Goal: Information Seeking & Learning: Find specific fact

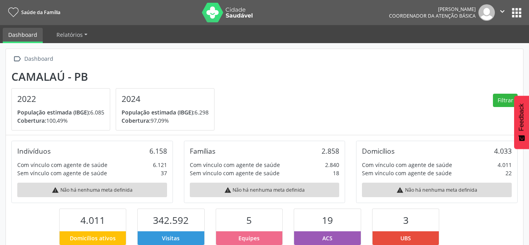
scroll to position [130, 172]
click at [523, 12] on button "apps" at bounding box center [517, 13] width 14 height 14
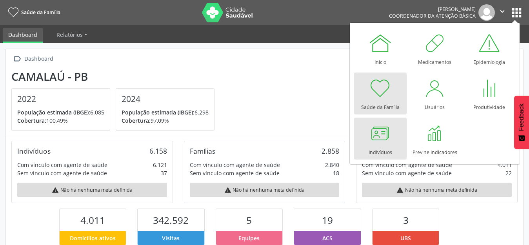
click at [384, 143] on div at bounding box center [381, 134] width 24 height 24
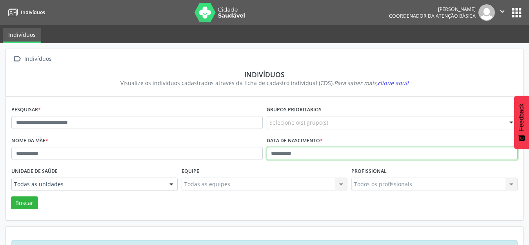
click at [273, 153] on input "text" at bounding box center [393, 153] width 252 height 13
click at [11, 197] on button "Buscar" at bounding box center [24, 203] width 27 height 13
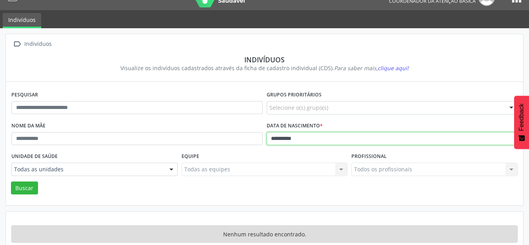
scroll to position [29, 0]
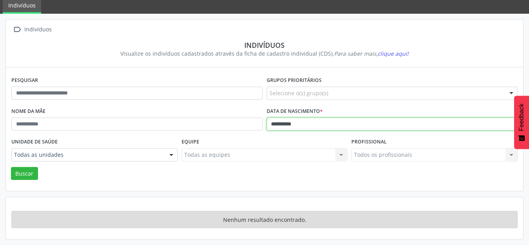
type input "**********"
click at [11, 167] on button "Buscar" at bounding box center [24, 173] width 27 height 13
drag, startPoint x: 331, startPoint y: 126, endPoint x: 158, endPoint y: 130, distance: 173.5
click at [158, 130] on div "**********" at bounding box center [264, 121] width 511 height 31
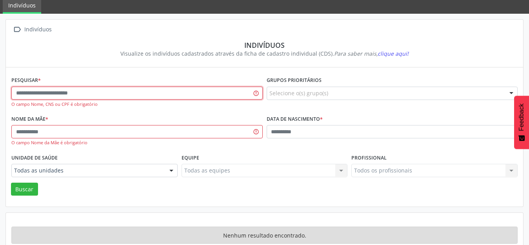
click at [130, 94] on input "text" at bounding box center [137, 93] width 252 height 13
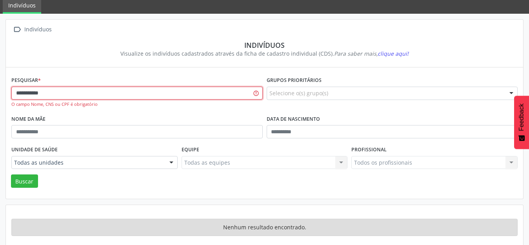
type input "**********"
click at [11, 175] on button "Buscar" at bounding box center [24, 181] width 27 height 13
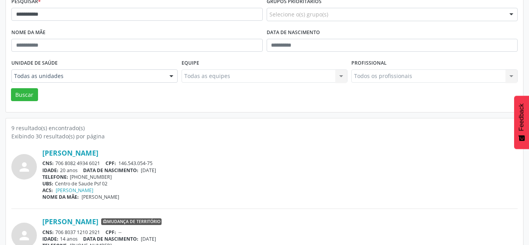
scroll to position [108, 0]
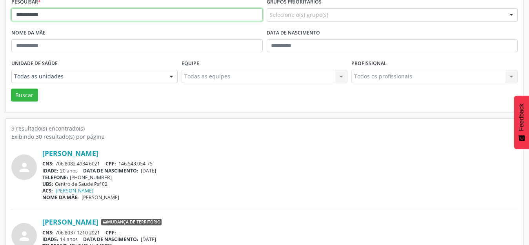
drag, startPoint x: 50, startPoint y: 15, endPoint x: 0, endPoint y: 29, distance: 52.0
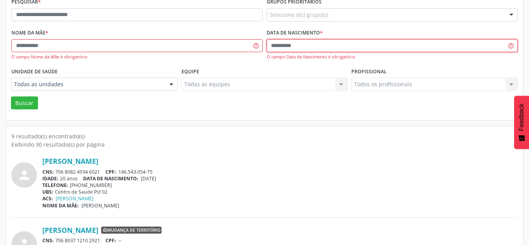
click at [269, 45] on input "text" at bounding box center [393, 45] width 252 height 13
click at [11, 97] on button "Buscar" at bounding box center [24, 103] width 27 height 13
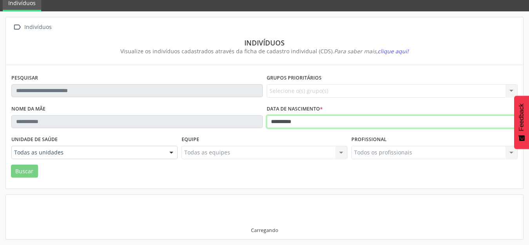
scroll to position [75, 0]
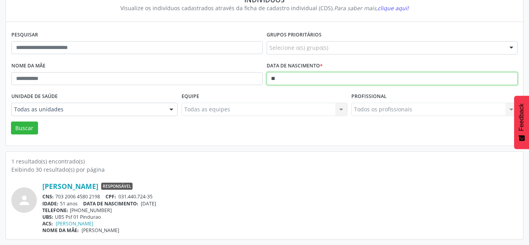
type input "*"
click at [11, 122] on button "Buscar" at bounding box center [24, 128] width 27 height 13
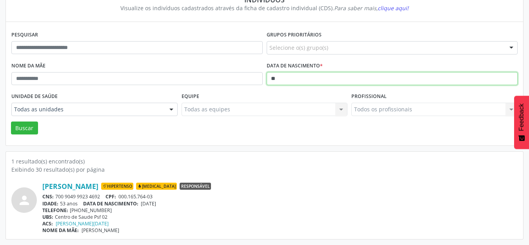
type input "*"
click at [11, 122] on button "Buscar" at bounding box center [24, 128] width 27 height 13
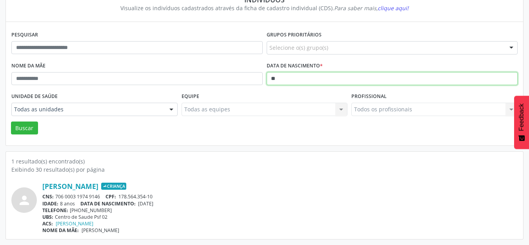
type input "*"
click at [11, 122] on button "Buscar" at bounding box center [24, 128] width 27 height 13
type input "*"
click at [11, 122] on button "Buscar" at bounding box center [24, 128] width 27 height 13
type input "*"
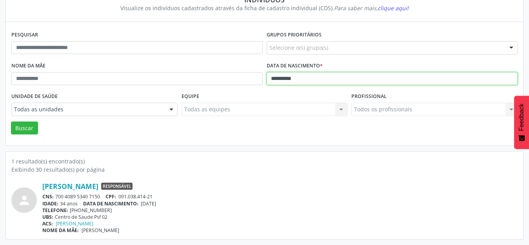
click at [11, 122] on button "Buscar" at bounding box center [24, 128] width 27 height 13
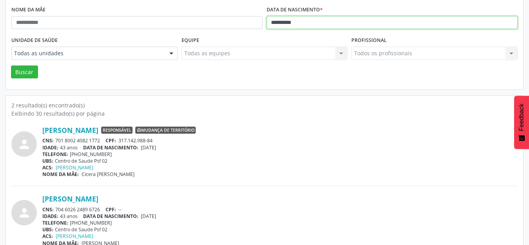
scroll to position [144, 0]
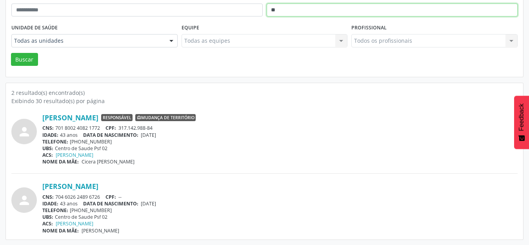
type input "*"
click at [11, 53] on button "Buscar" at bounding box center [24, 59] width 27 height 13
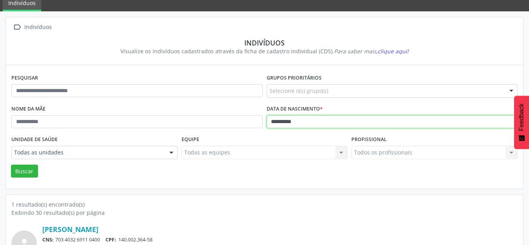
scroll to position [75, 0]
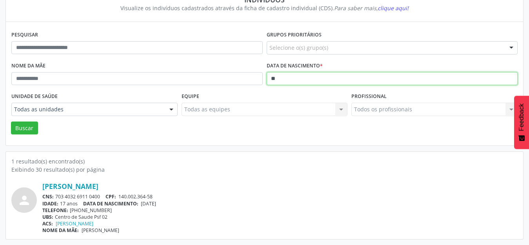
type input "*"
click at [11, 122] on button "Buscar" at bounding box center [24, 128] width 27 height 13
type input "*"
click at [11, 122] on button "Buscar" at bounding box center [24, 128] width 27 height 13
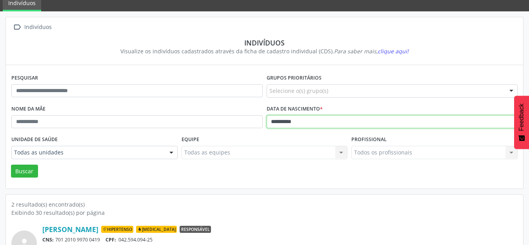
scroll to position [144, 0]
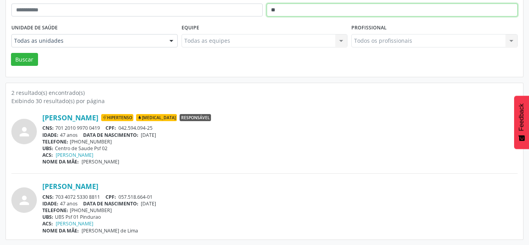
type input "*"
click at [11, 53] on button "Buscar" at bounding box center [24, 59] width 27 height 13
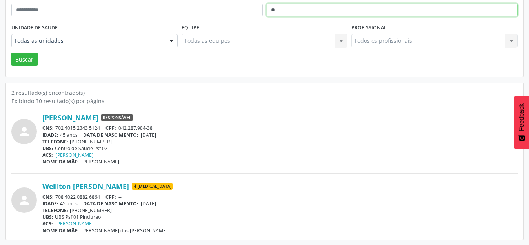
type input "*"
click at [11, 53] on button "Buscar" at bounding box center [24, 59] width 27 height 13
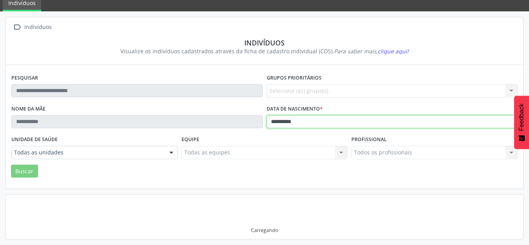
scroll to position [75, 0]
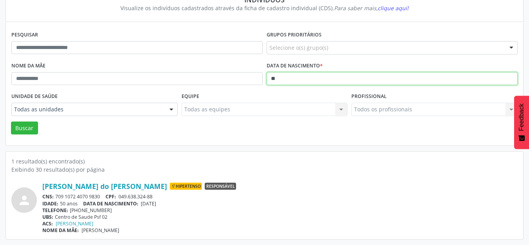
type input "*"
click at [11, 122] on button "Buscar" at bounding box center [24, 128] width 27 height 13
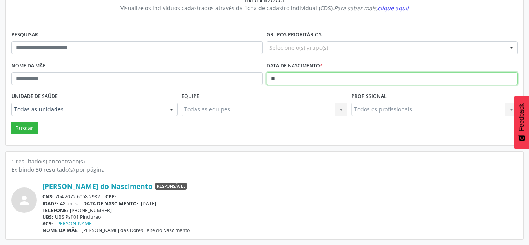
type input "*"
click at [11, 122] on button "Buscar" at bounding box center [24, 128] width 27 height 13
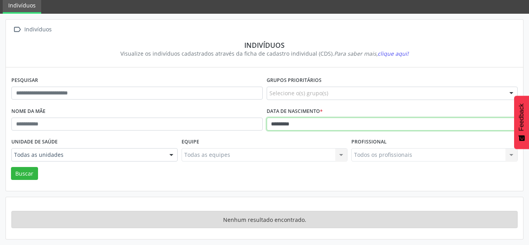
scroll to position [29, 0]
type input "*"
click at [11, 167] on button "Buscar" at bounding box center [24, 173] width 27 height 13
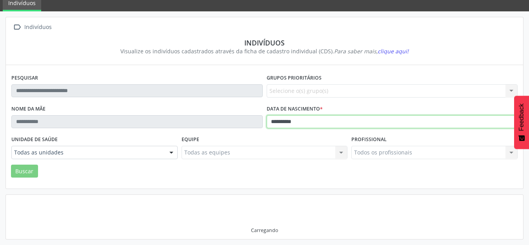
scroll to position [75, 0]
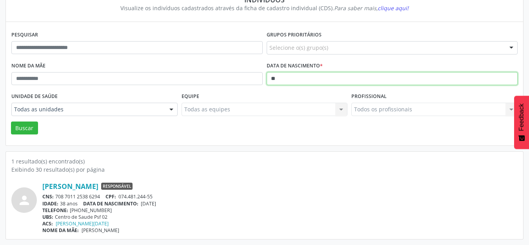
type input "*"
click at [11, 122] on button "Buscar" at bounding box center [24, 128] width 27 height 13
type input "*"
click at [11, 122] on button "Buscar" at bounding box center [24, 128] width 27 height 13
type input "*"
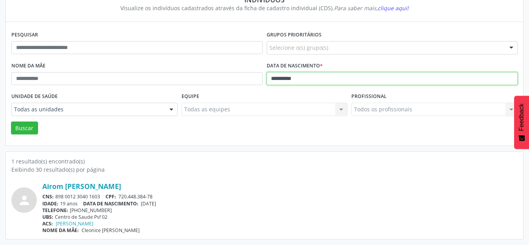
type input "**********"
click at [11, 122] on button "Buscar" at bounding box center [24, 128] width 27 height 13
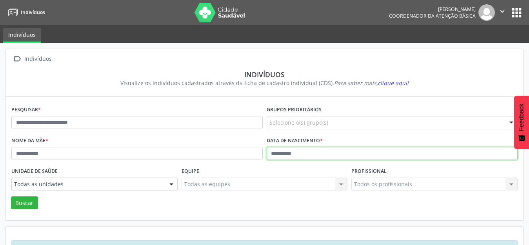
click at [272, 154] on input "text" at bounding box center [393, 153] width 252 height 13
click at [11, 197] on button "Buscar" at bounding box center [24, 203] width 27 height 13
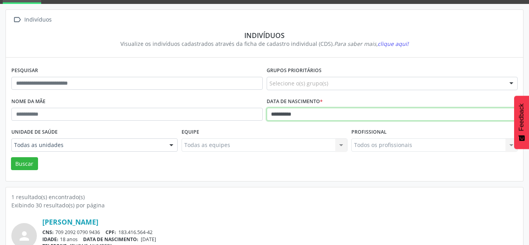
scroll to position [75, 0]
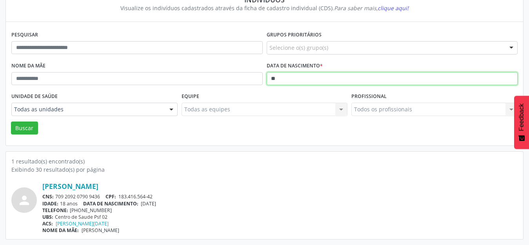
type input "*"
type input "**********"
click at [11, 122] on button "Buscar" at bounding box center [24, 128] width 27 height 13
